Goal: Task Accomplishment & Management: Complete application form

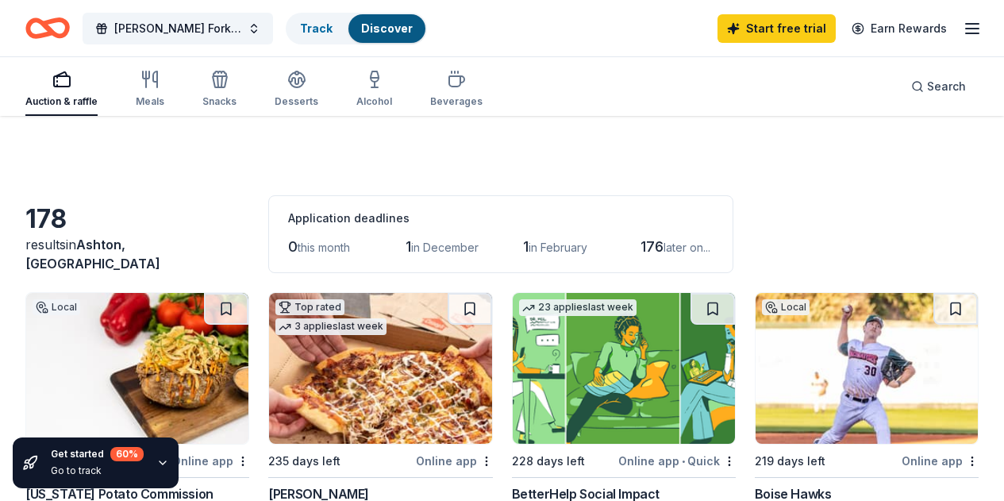
scroll to position [774, 0]
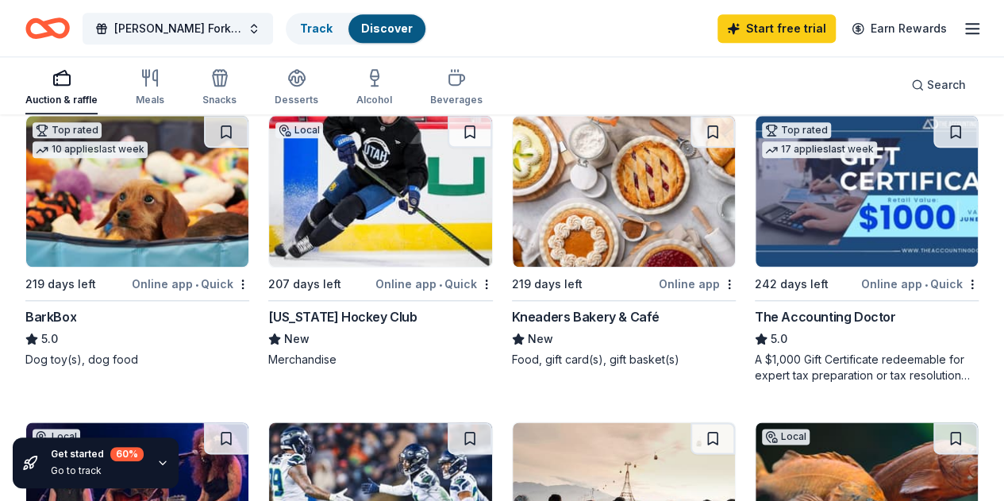
click at [473, 23] on div "Henry's Fork Days Track Discover Start free trial Earn Rewards" at bounding box center [502, 28] width 954 height 37
click at [20, 198] on div "178 results in Ashton, ID Application deadlines 0 this month 1 in December 1 in…" at bounding box center [502, 507] width 1004 height 2330
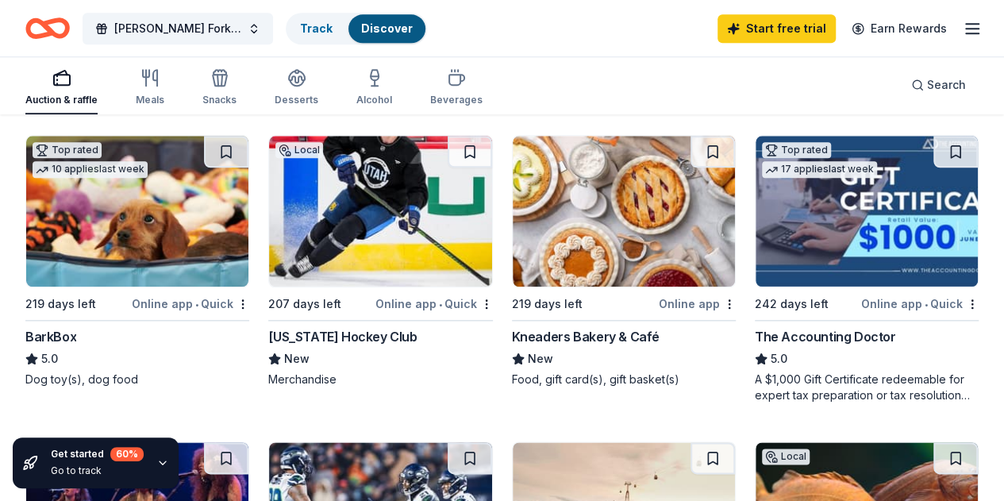
scroll to position [754, 0]
click at [513, 269] on img at bounding box center [624, 211] width 222 height 151
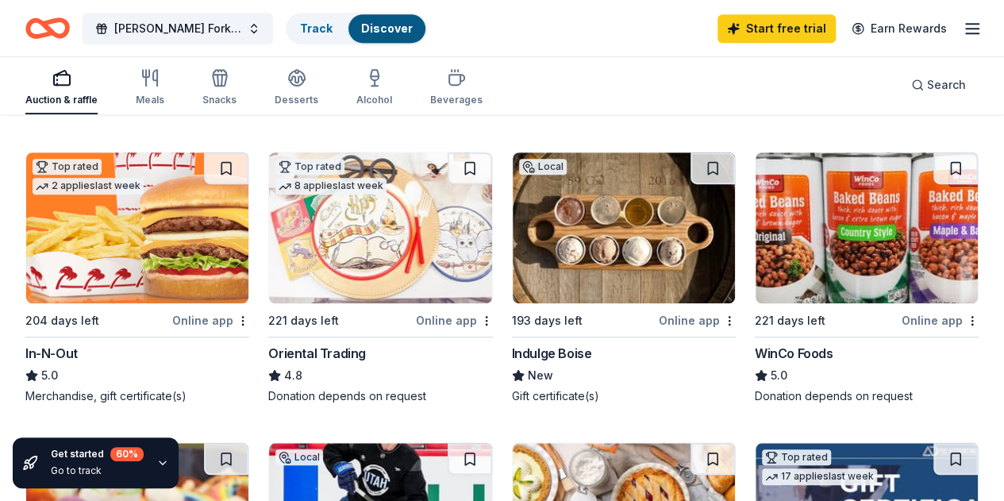
scroll to position [449, 0]
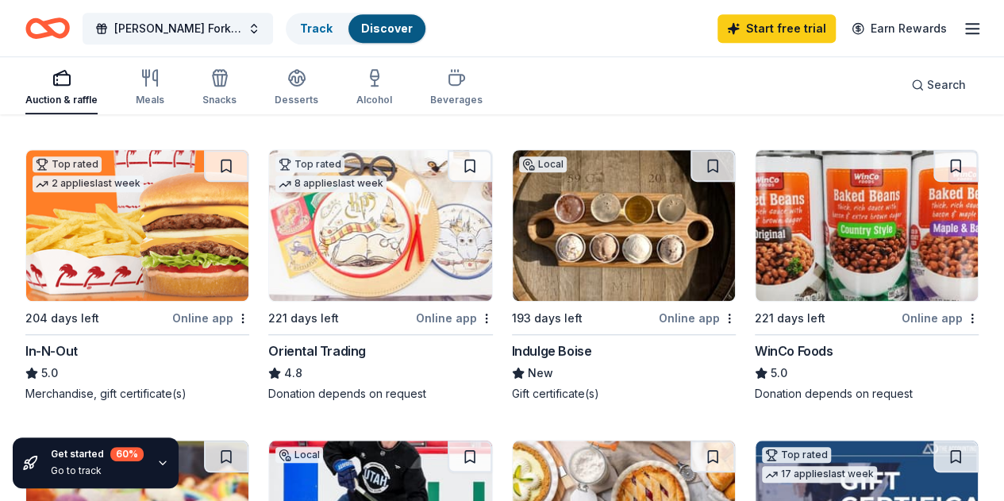
click at [513, 252] on img at bounding box center [624, 225] width 222 height 151
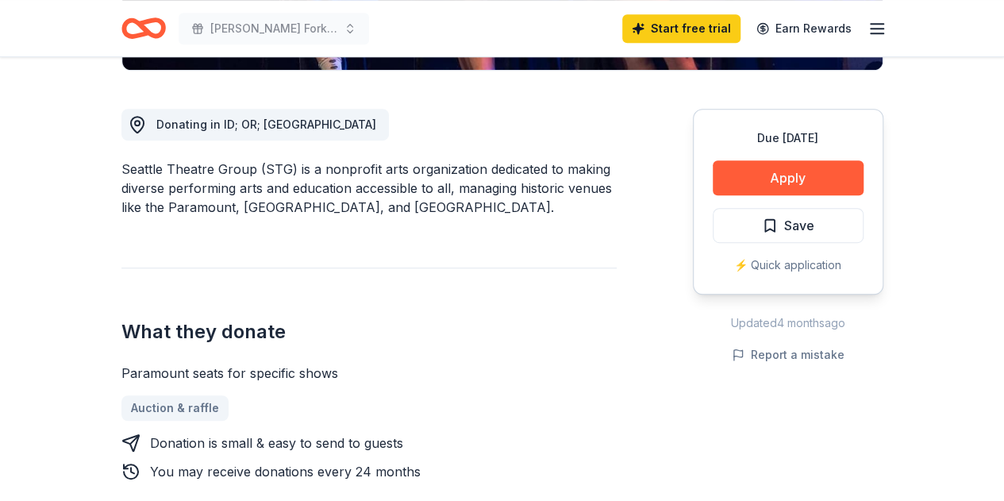
scroll to position [496, 0]
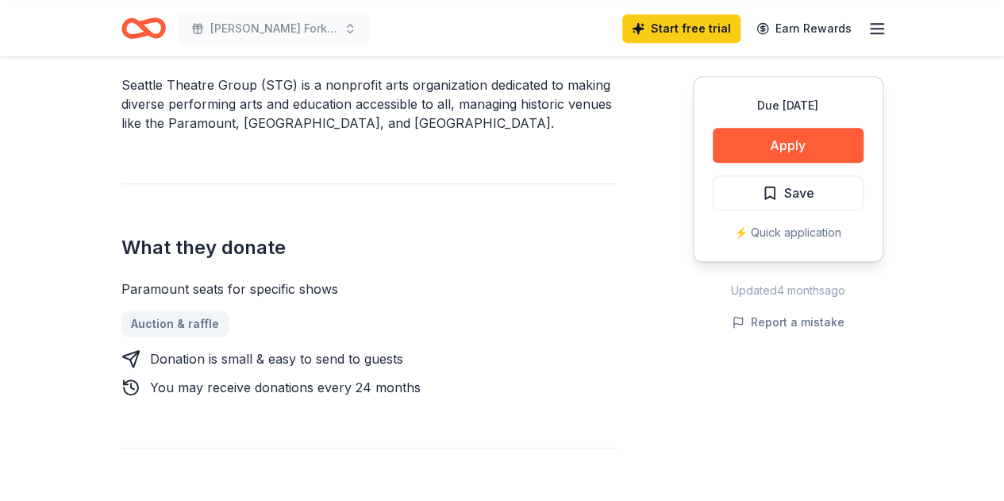
click at [156, 33] on icon "Home" at bounding box center [143, 28] width 44 height 37
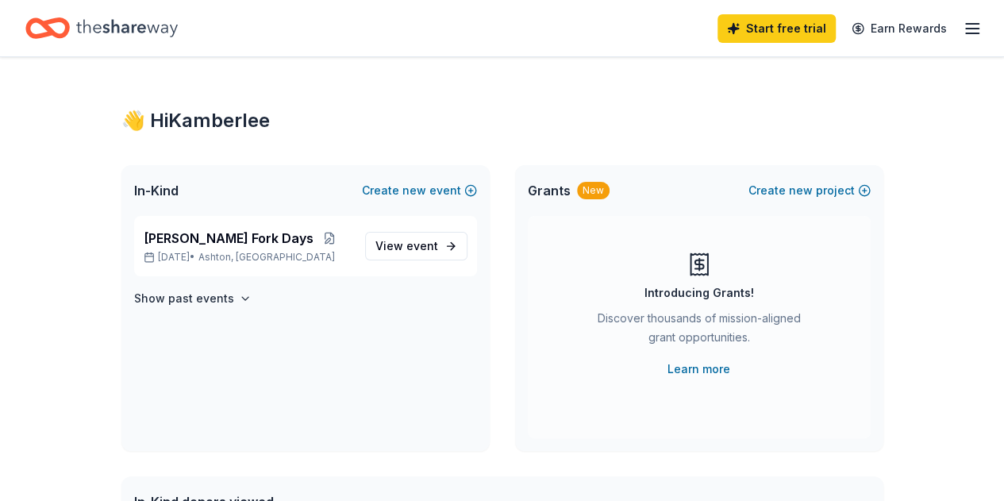
click at [54, 21] on icon "Home" at bounding box center [55, 28] width 25 height 16
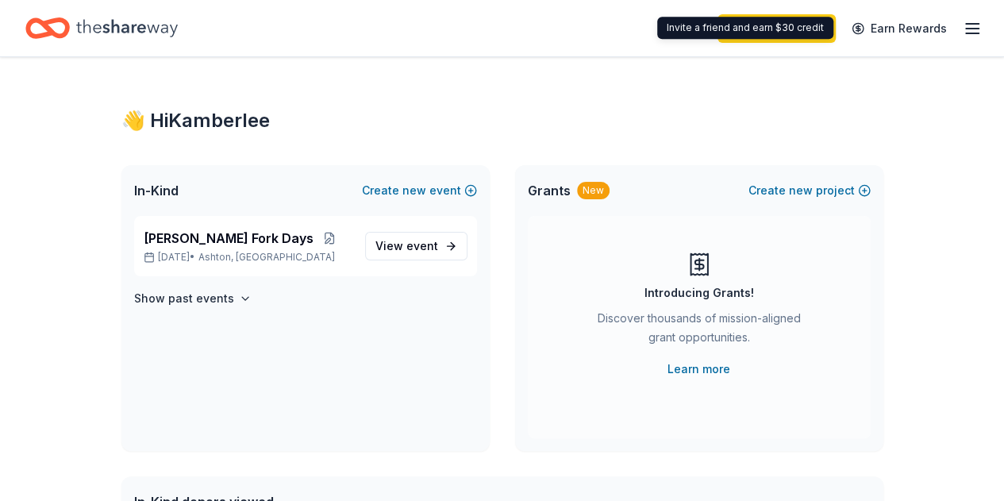
click at [963, 30] on icon "button" at bounding box center [972, 28] width 19 height 19
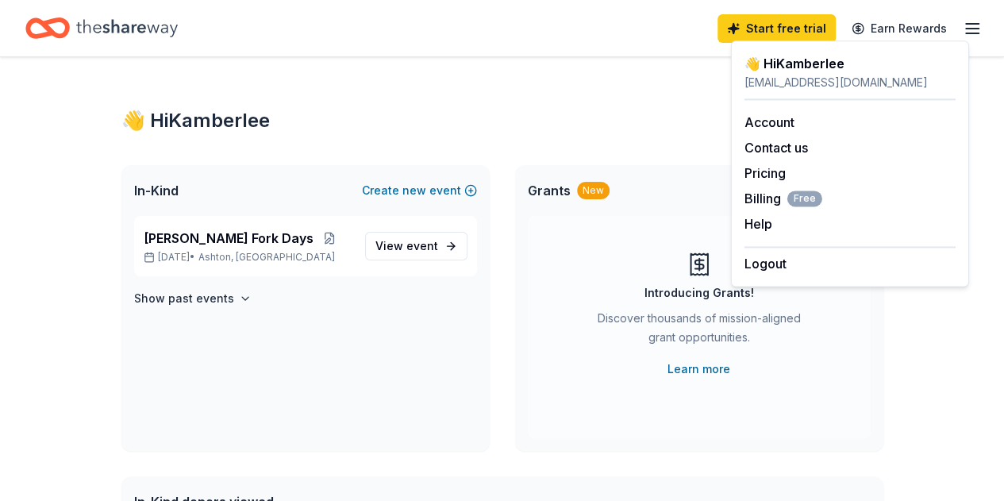
click at [448, 118] on div "👋 Hi Kamberlee" at bounding box center [502, 120] width 762 height 25
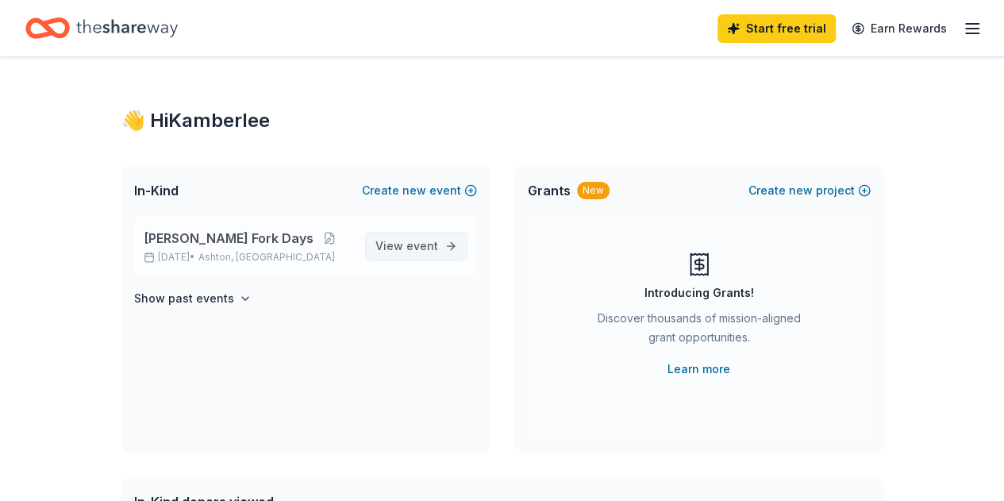
click at [399, 240] on span "View event" at bounding box center [407, 246] width 63 height 19
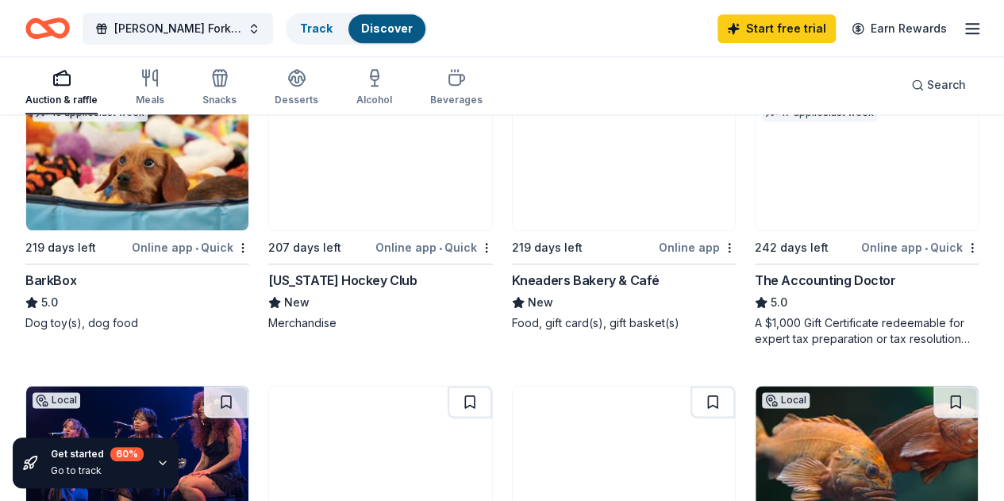
scroll to position [820, 0]
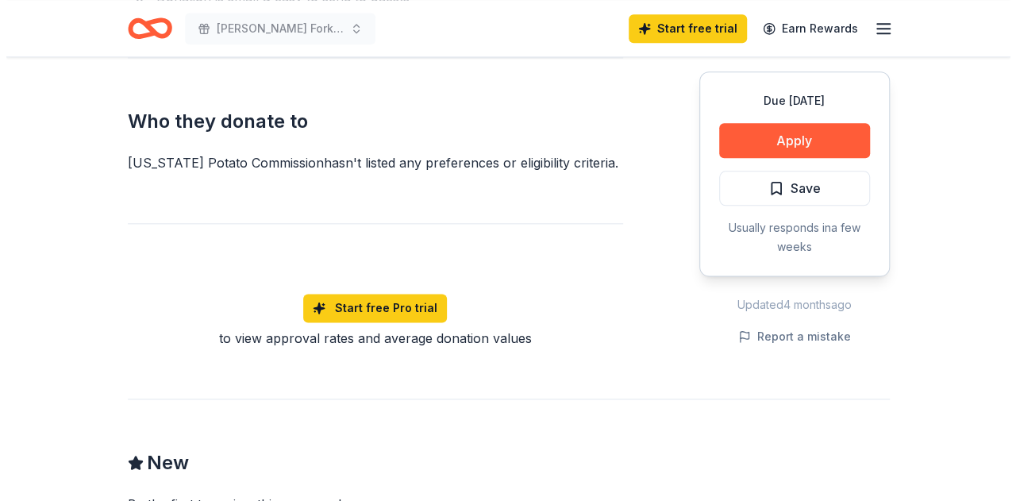
scroll to position [834, 0]
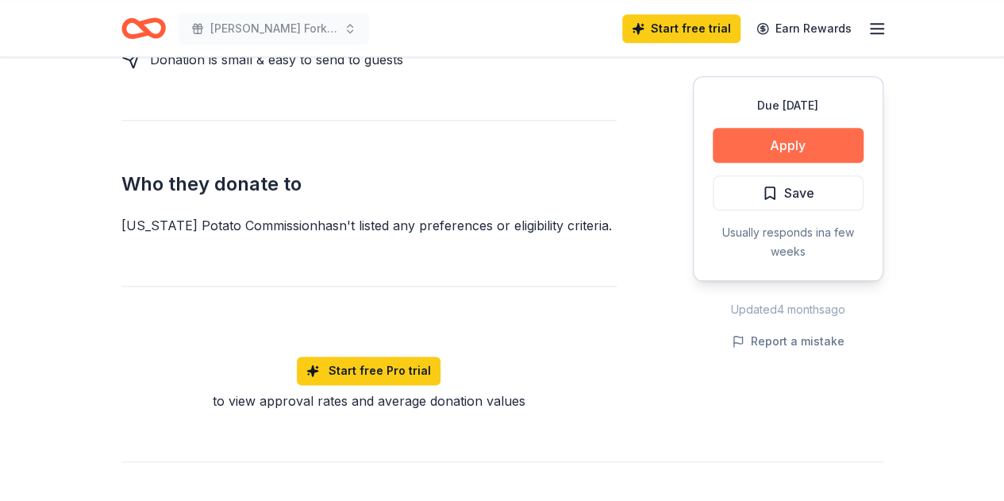
click at [745, 152] on button "Apply" at bounding box center [788, 145] width 151 height 35
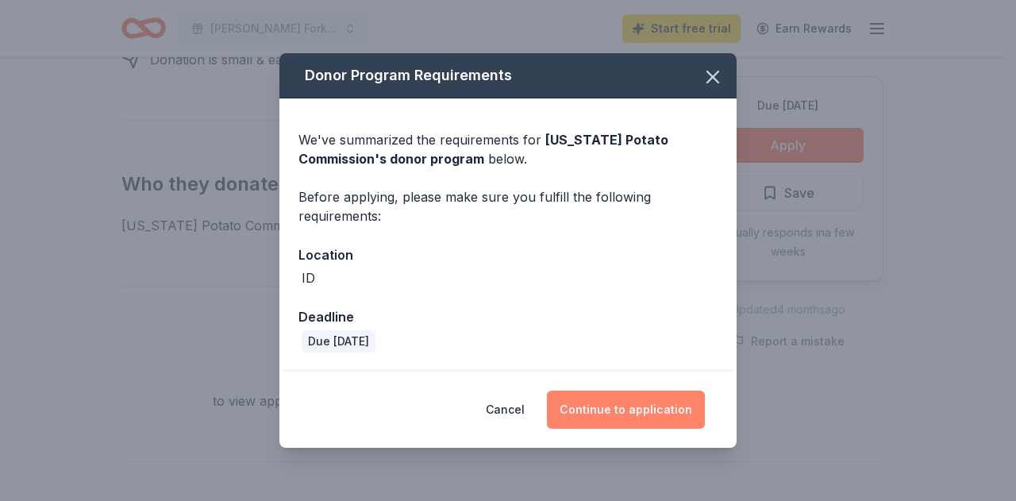
click at [657, 413] on button "Continue to application" at bounding box center [626, 410] width 158 height 38
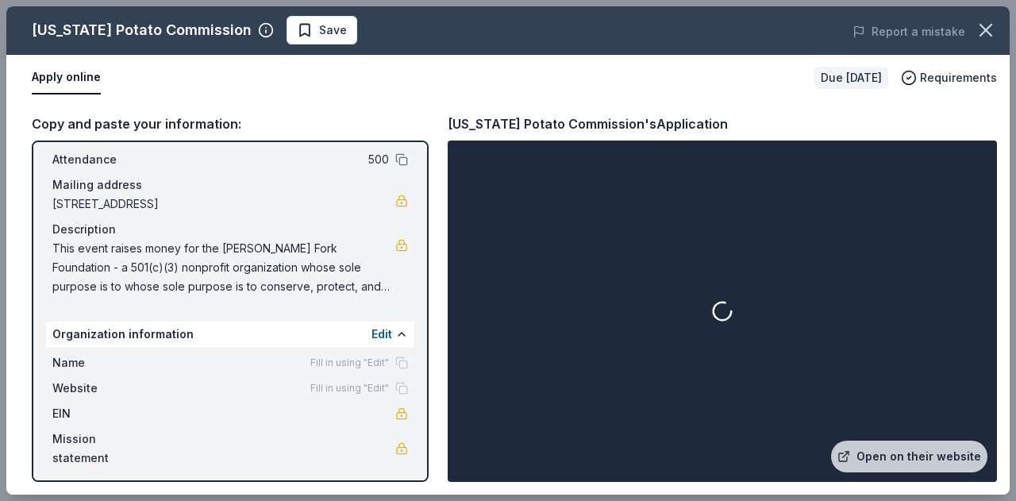
scroll to position [94, 0]
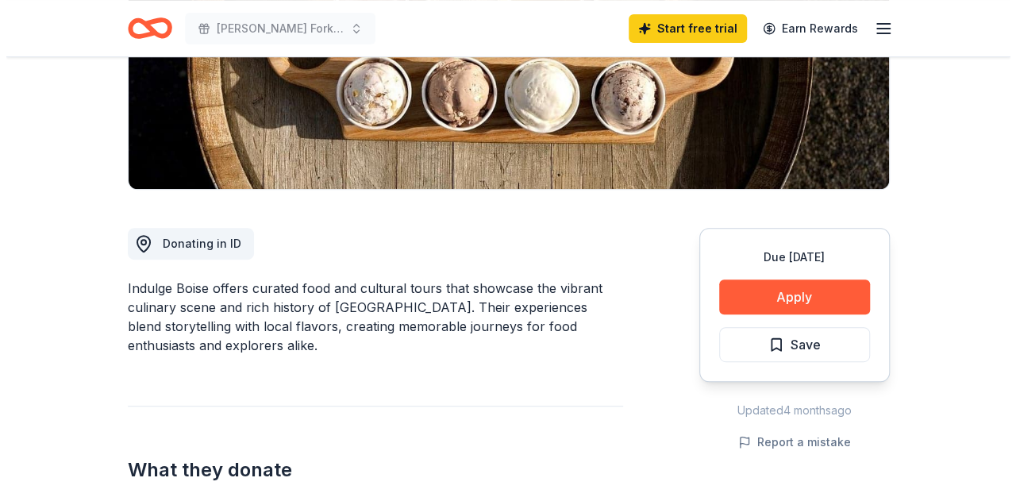
scroll to position [295, 0]
